Goal: Transaction & Acquisition: Purchase product/service

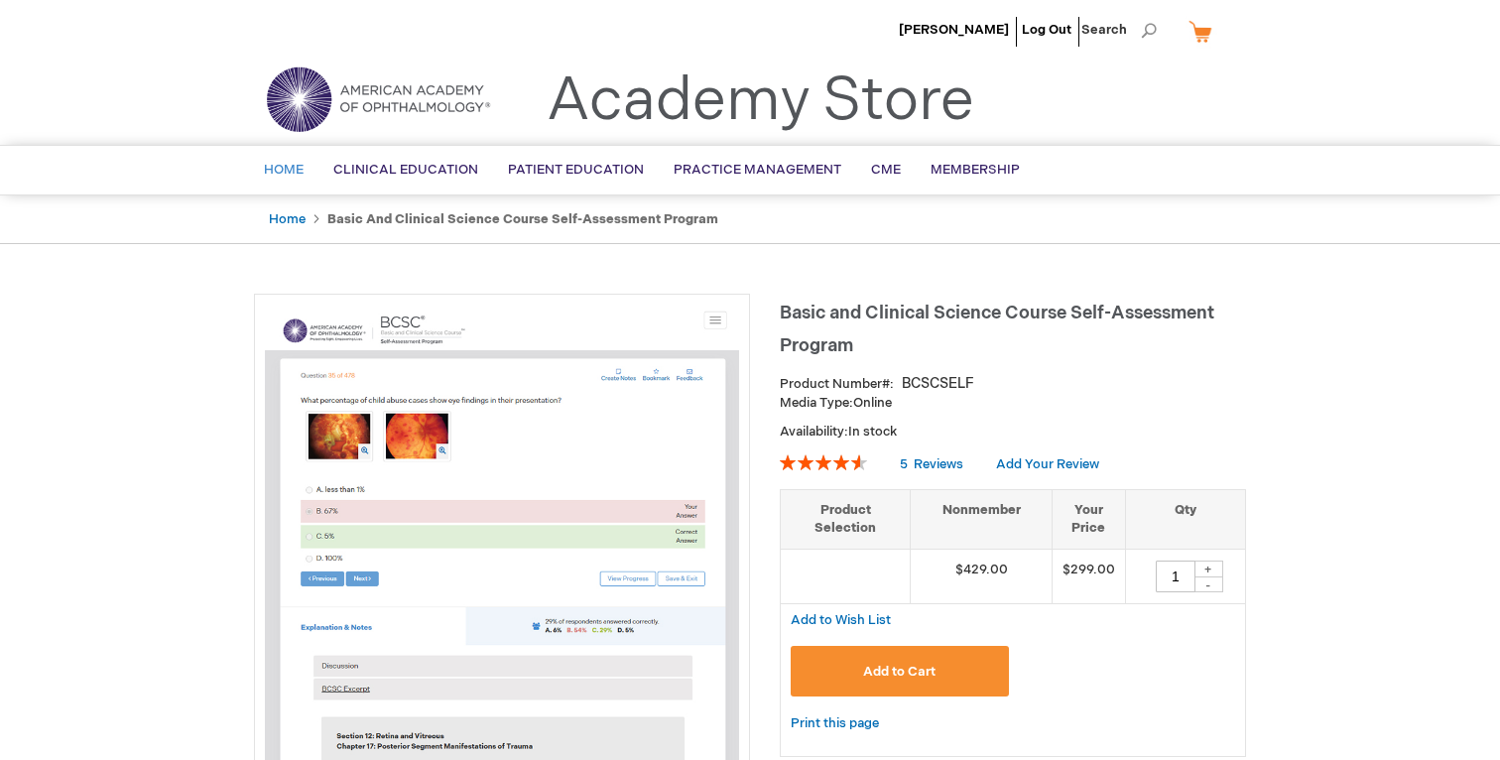
click at [267, 182] on link "Home" at bounding box center [283, 170] width 69 height 49
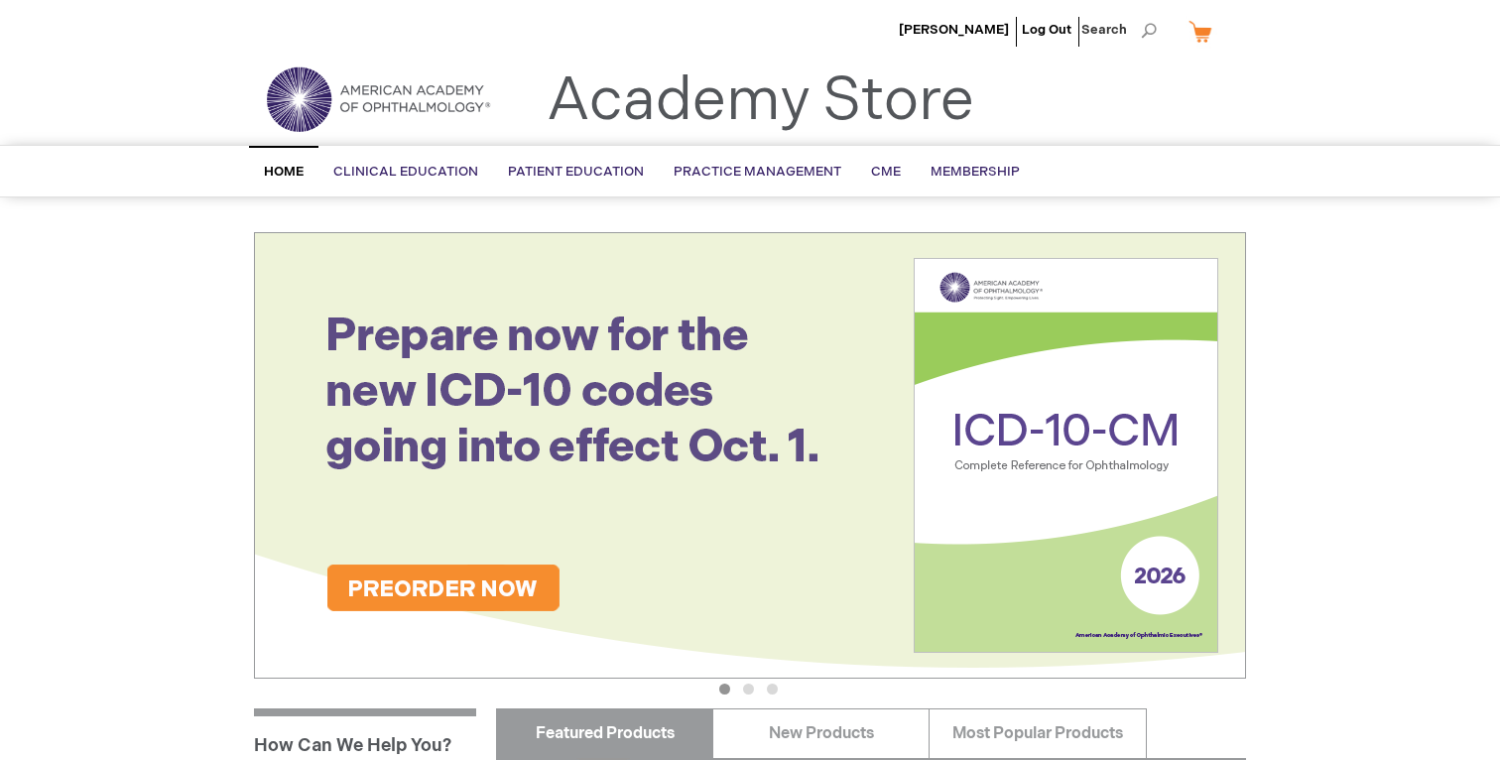
click at [974, 20] on li "[PERSON_NAME]" at bounding box center [954, 30] width 120 height 60
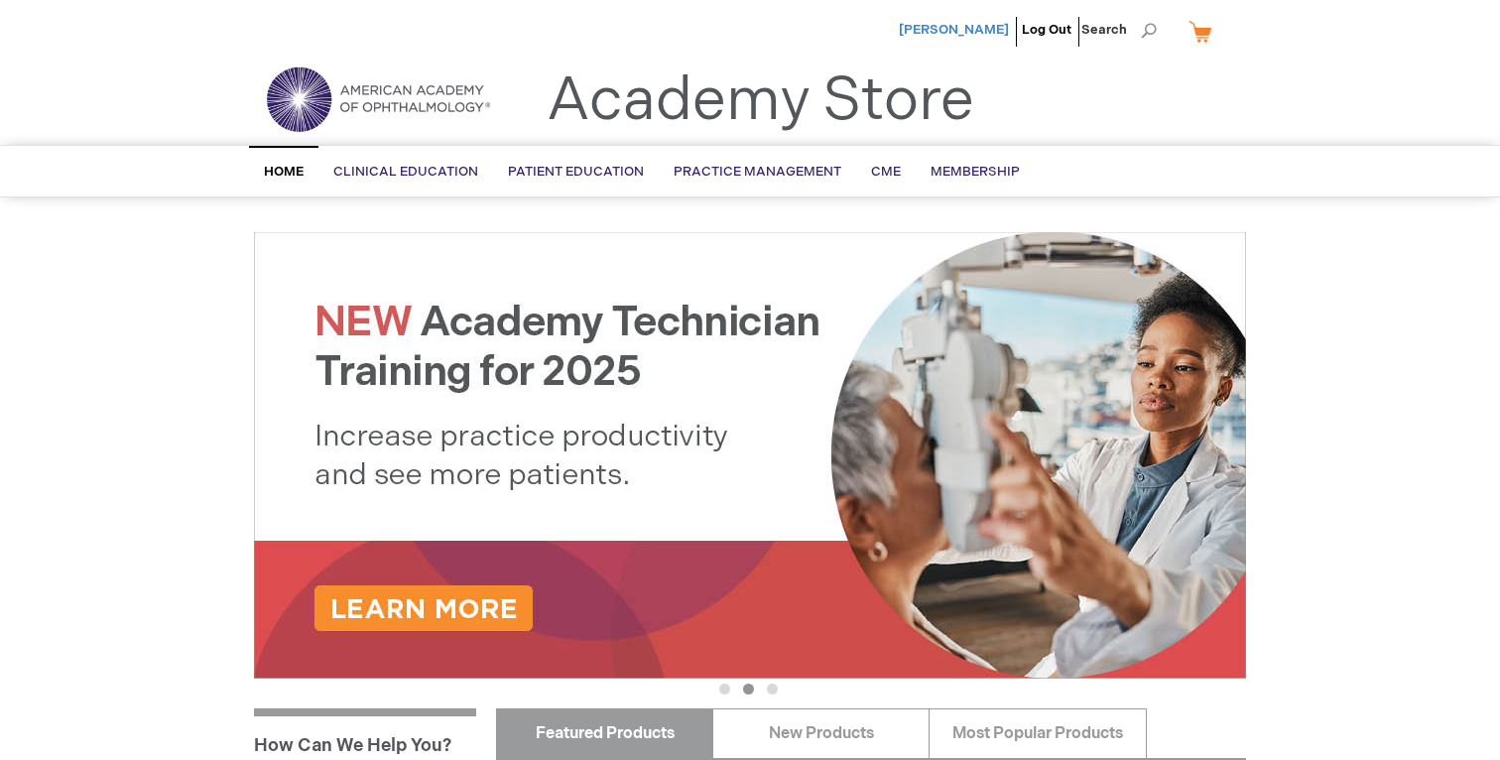
click at [969, 35] on span "[PERSON_NAME]" at bounding box center [954, 30] width 110 height 16
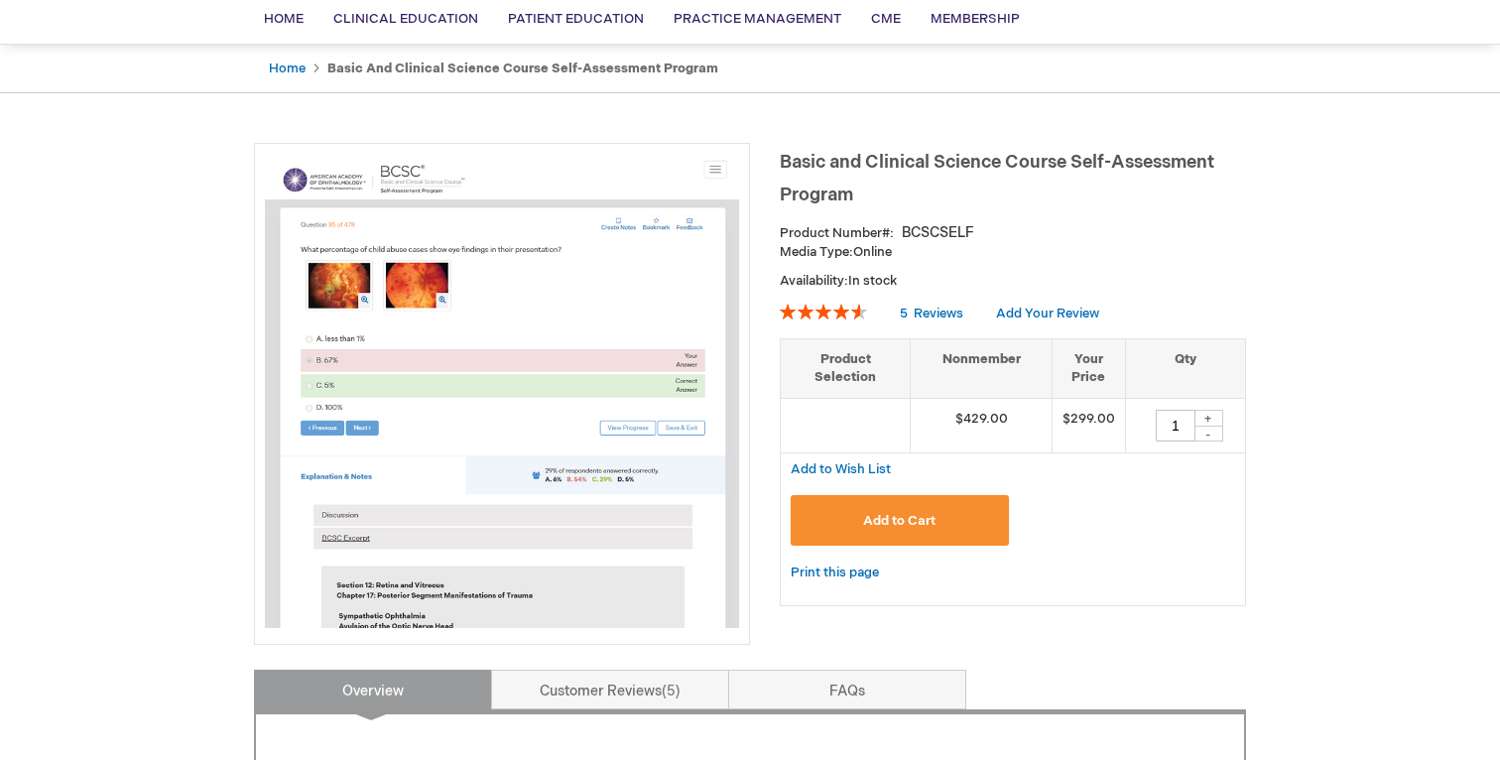
scroll to position [148, 0]
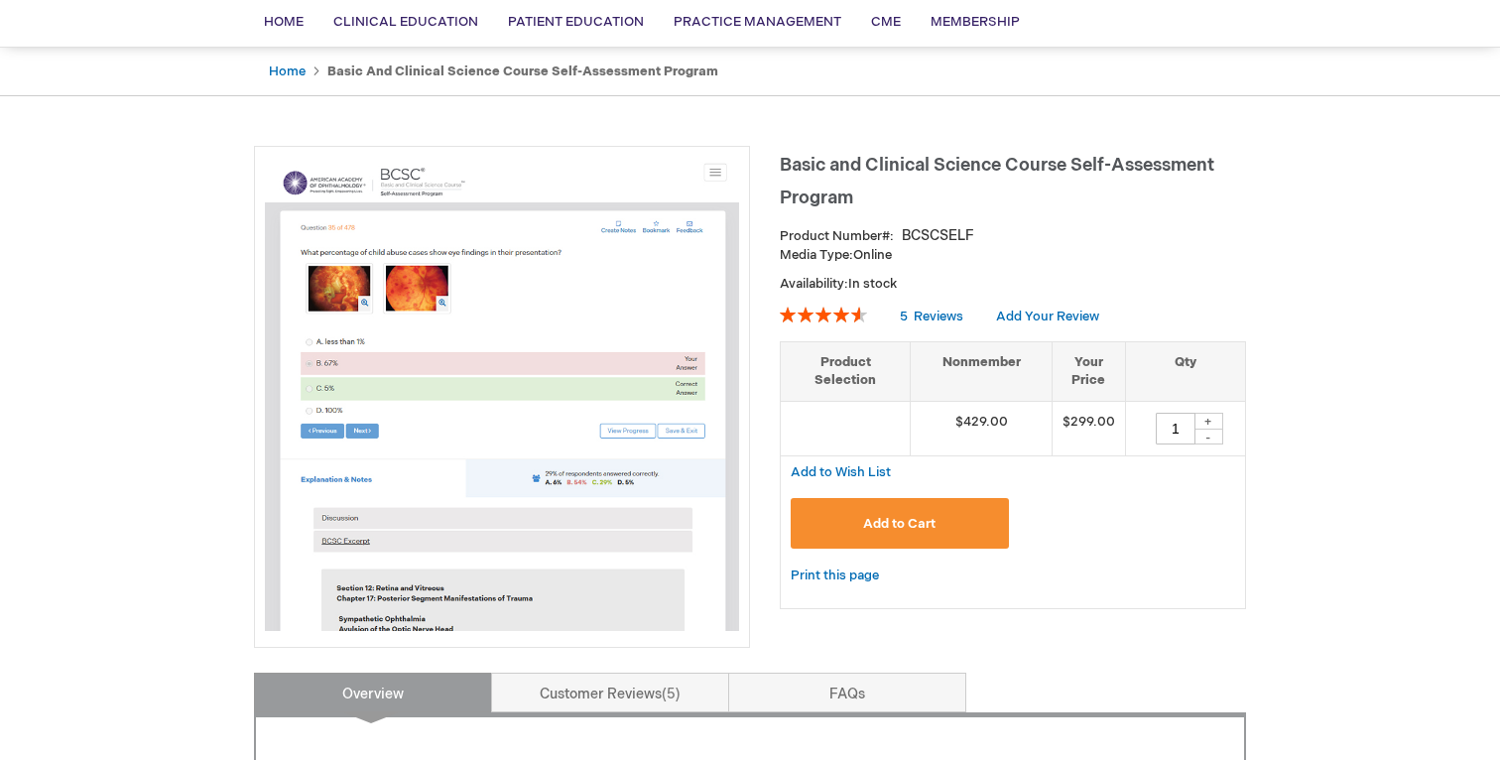
click at [933, 521] on span "Add to Cart" at bounding box center [899, 524] width 72 height 16
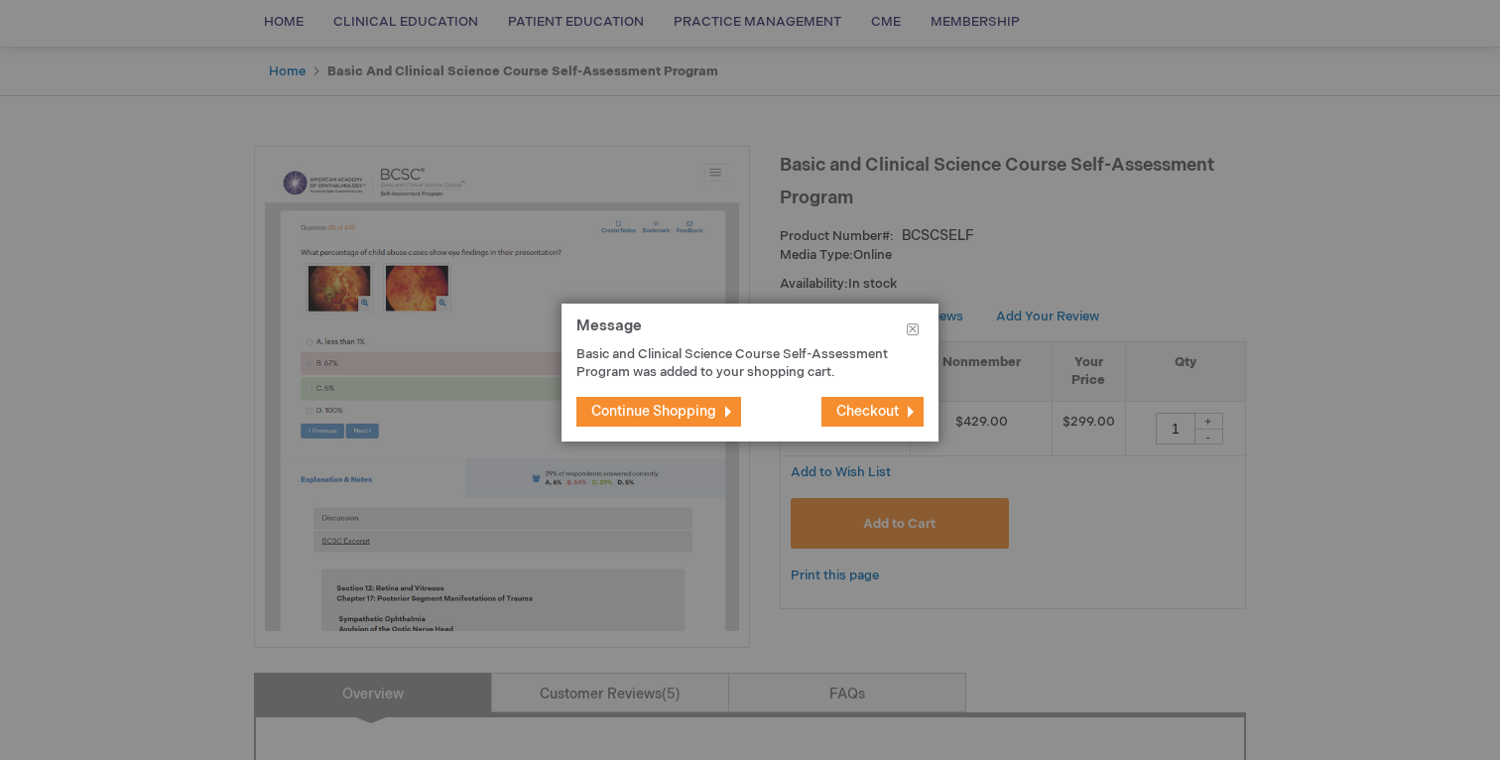
click at [869, 405] on span "Checkout" at bounding box center [868, 411] width 63 height 17
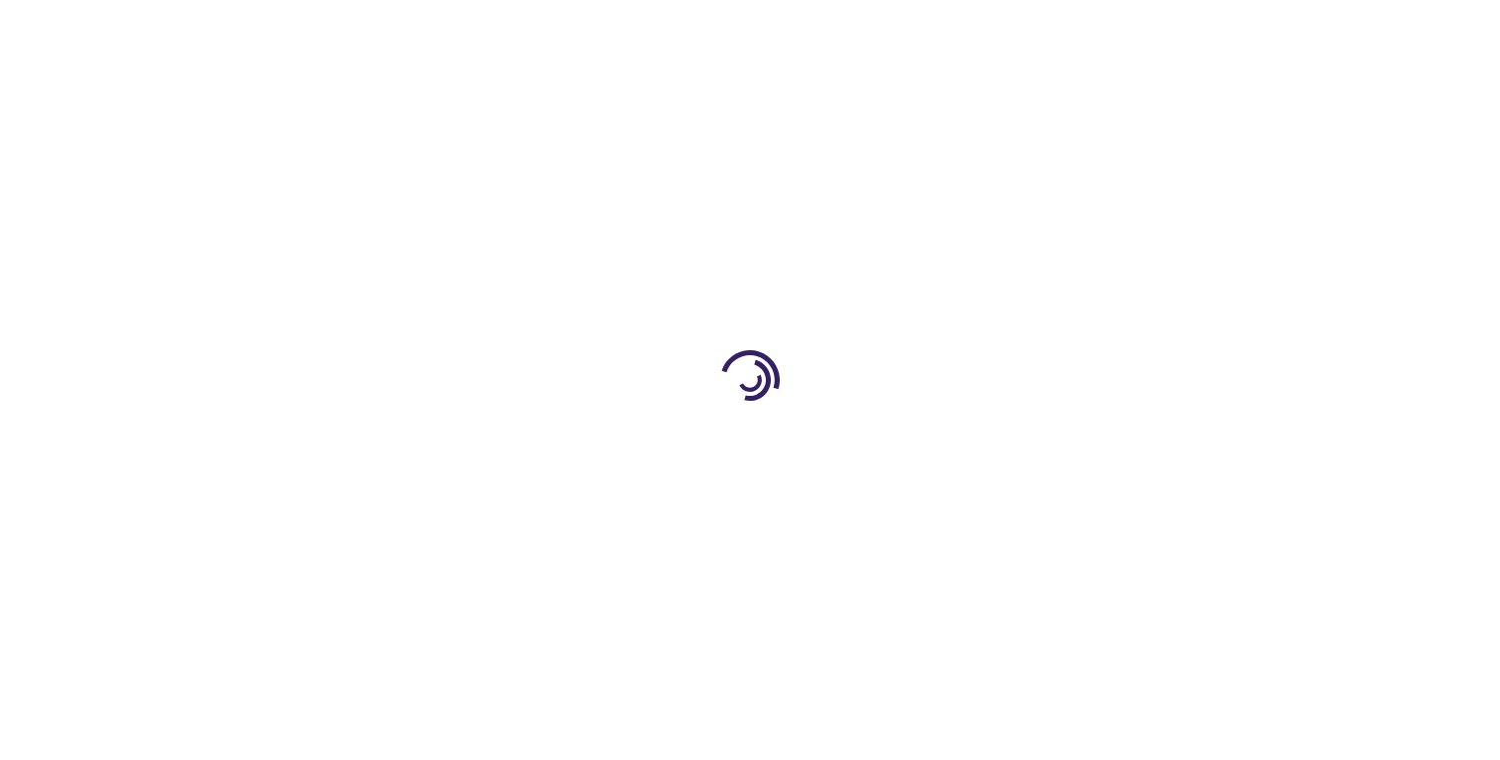
select select "US"
select select "24"
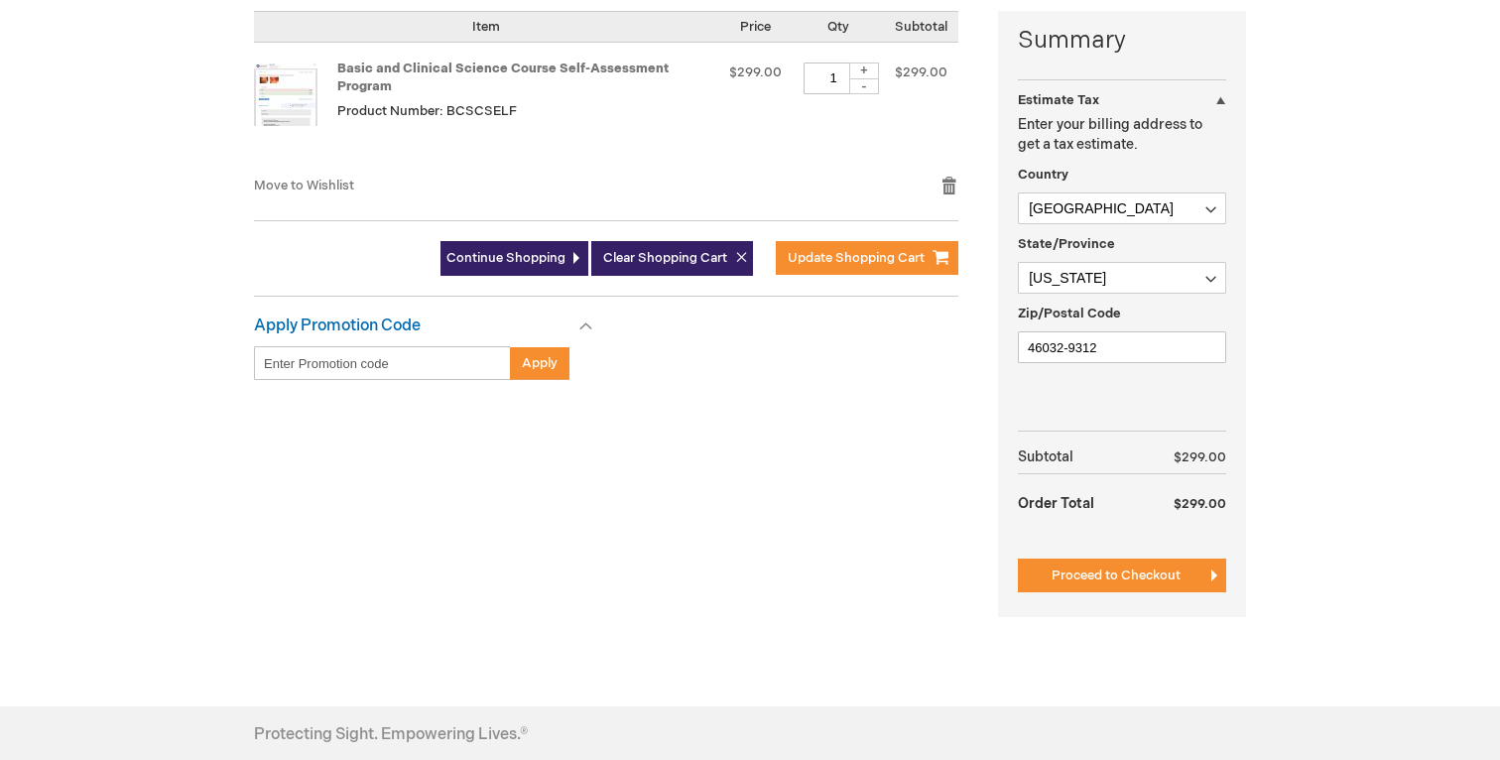
scroll to position [494, 0]
